Goal: Navigation & Orientation: Find specific page/section

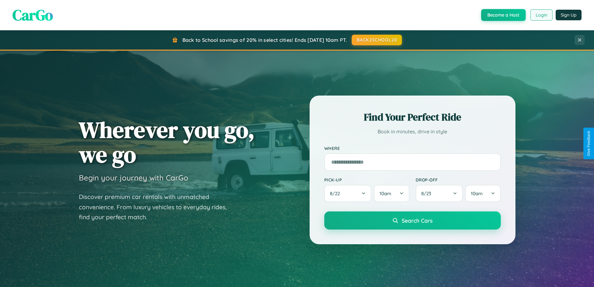
click at [541, 15] on button "Login" at bounding box center [542, 14] width 22 height 11
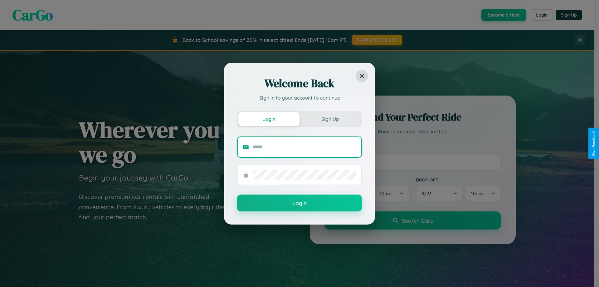
click at [304, 147] on input "text" at bounding box center [305, 147] width 104 height 10
type input "**********"
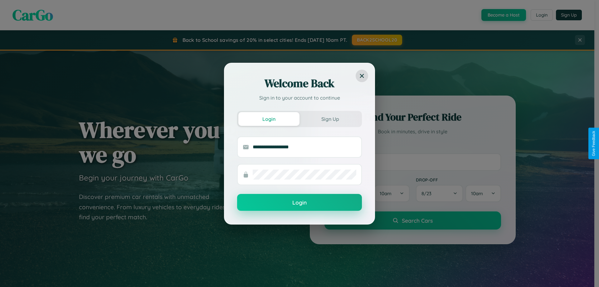
click at [299, 202] on button "Login" at bounding box center [299, 202] width 125 height 17
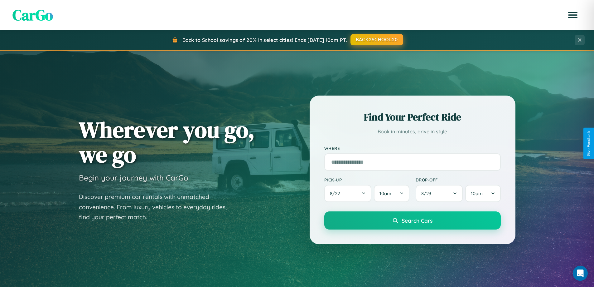
click at [376, 40] on button "BACK2SCHOOL20" at bounding box center [377, 39] width 53 height 11
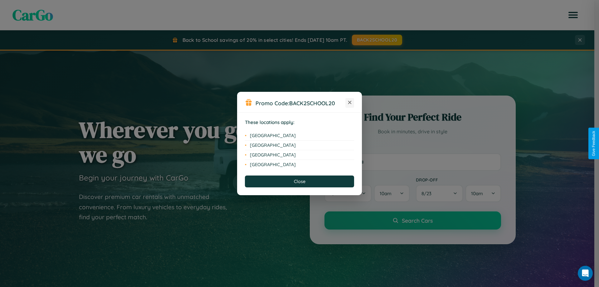
click at [350, 103] on icon at bounding box center [349, 102] width 3 height 3
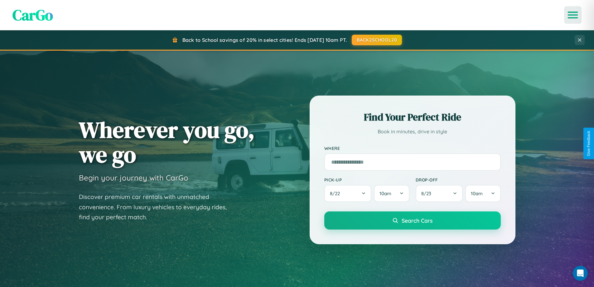
click at [573, 15] on icon "Open menu" at bounding box center [573, 15] width 9 height 6
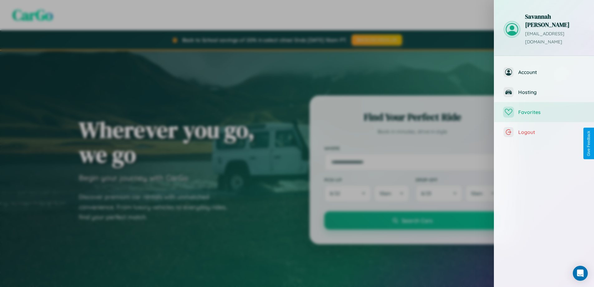
click at [544, 109] on span "Favorites" at bounding box center [551, 112] width 66 height 6
